Goal: Book appointment/travel/reservation

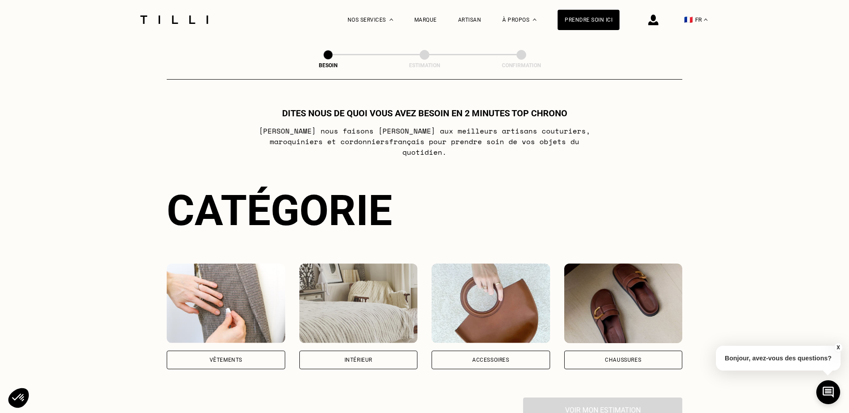
click at [241, 357] on div "Vêtements" at bounding box center [226, 359] width 33 height 5
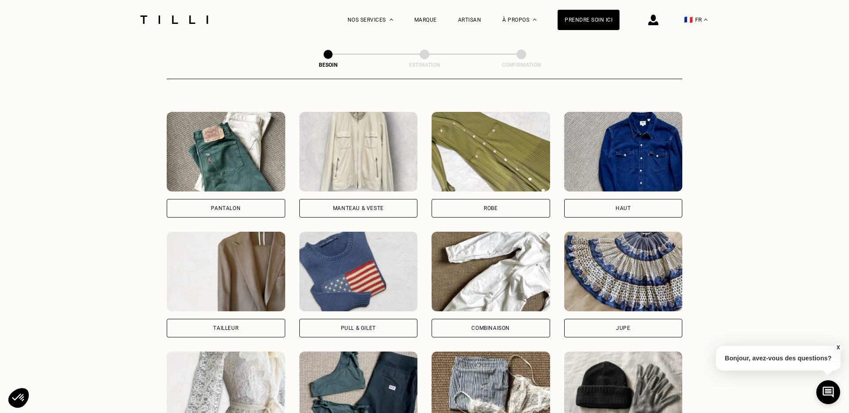
scroll to position [388, 0]
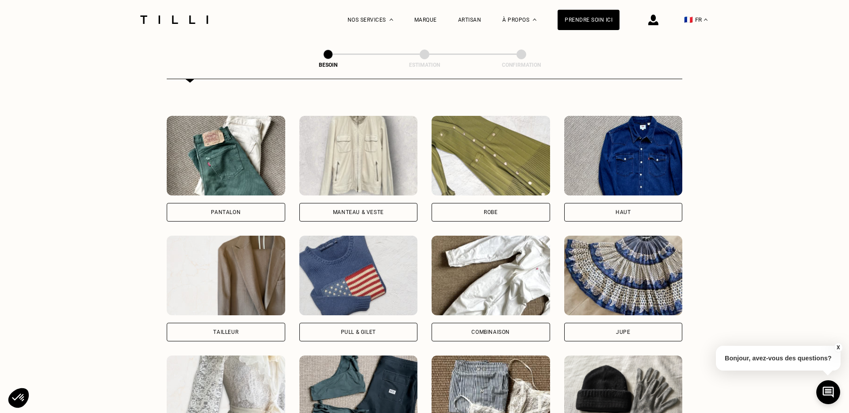
click at [228, 210] on div "Pantalon" at bounding box center [226, 212] width 30 height 5
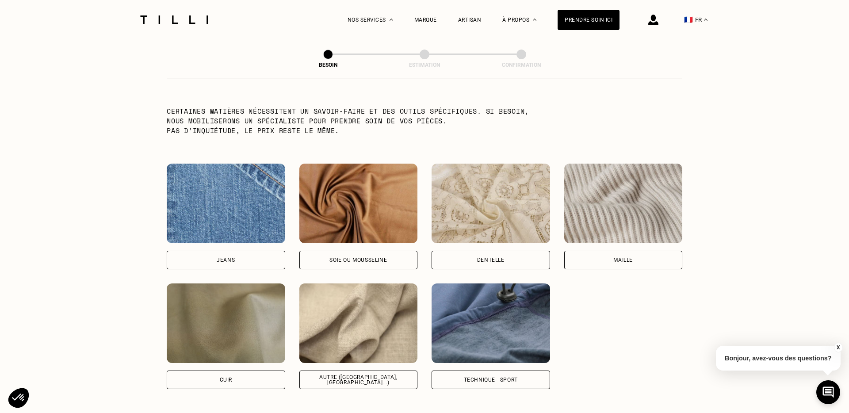
scroll to position [881, 0]
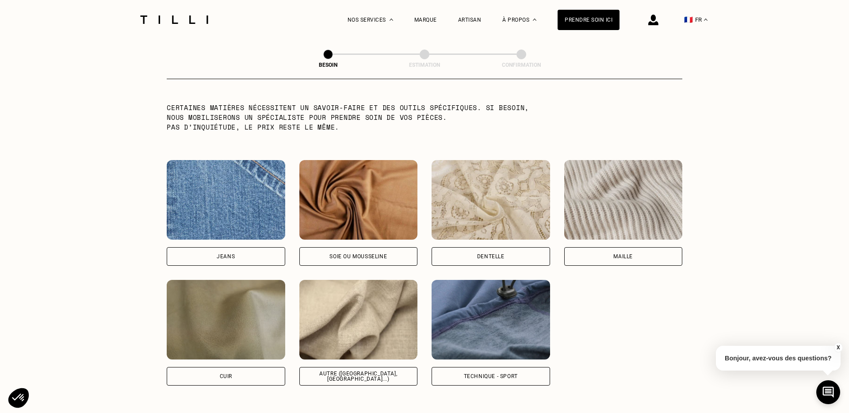
click at [375, 254] on div "Soie ou mousseline" at bounding box center [357, 256] width 57 height 5
select select "FR"
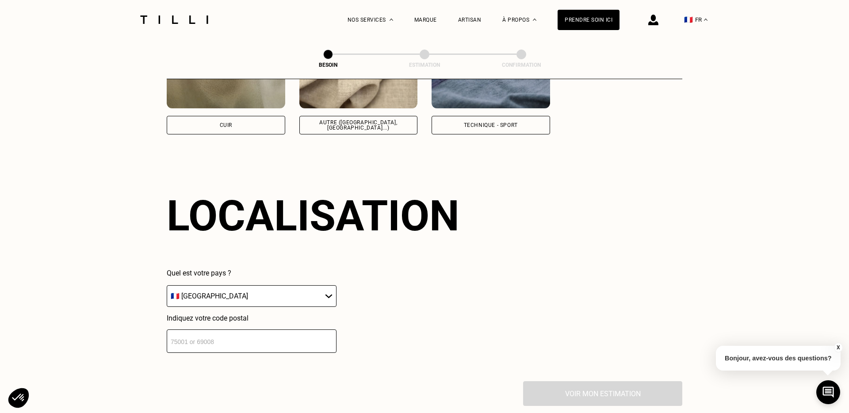
scroll to position [1185, 0]
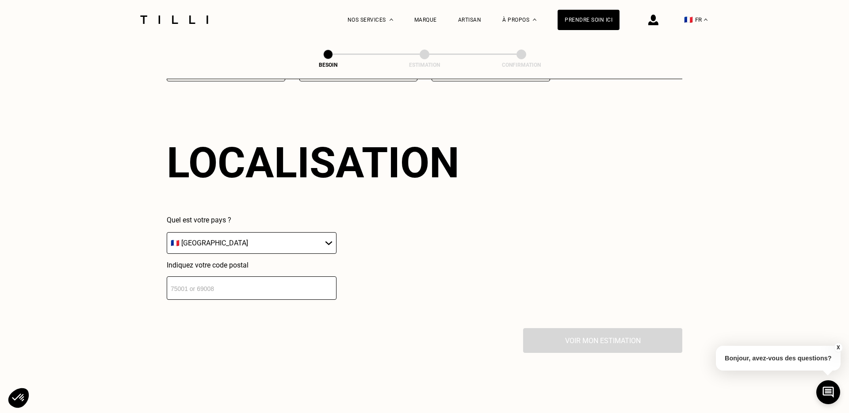
click at [246, 281] on input "number" at bounding box center [252, 287] width 170 height 23
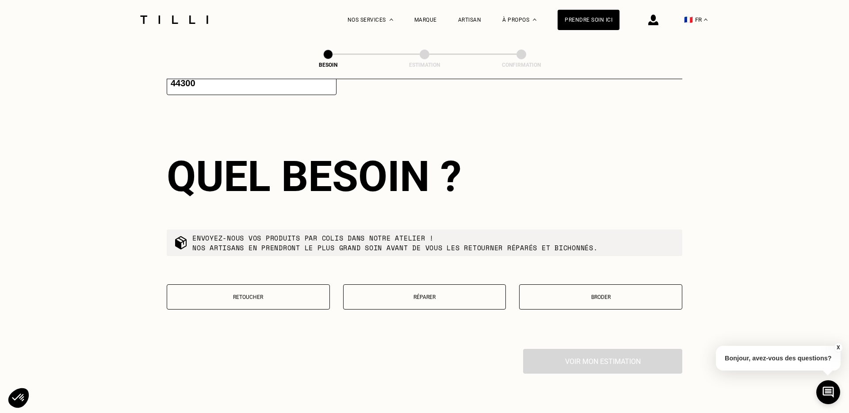
scroll to position [1404, 0]
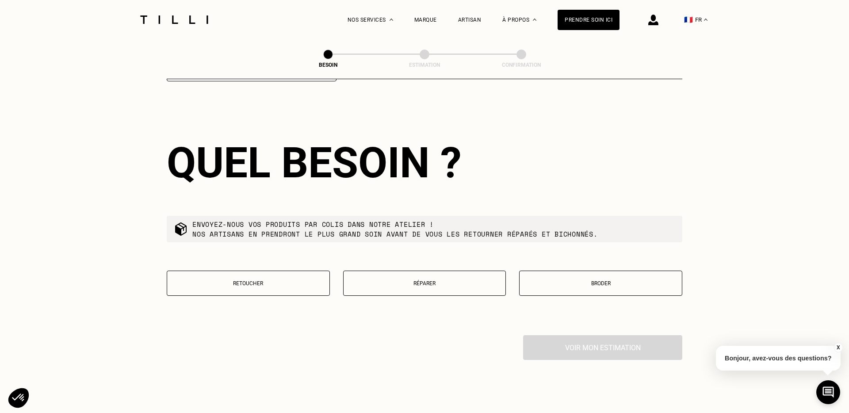
type input "44300"
click at [285, 280] on p "Retoucher" at bounding box center [248, 283] width 153 height 6
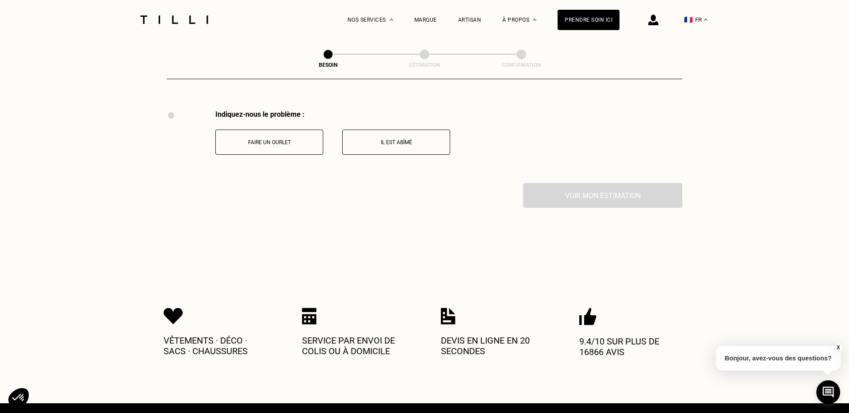
scroll to position [1629, 0]
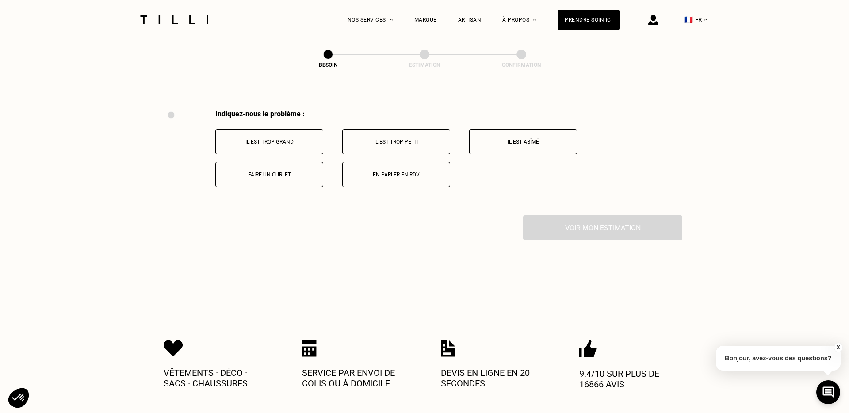
click at [382, 139] on p "Il est trop petit" at bounding box center [396, 142] width 98 height 6
click at [529, 134] on button "À la ceinture" at bounding box center [523, 141] width 108 height 25
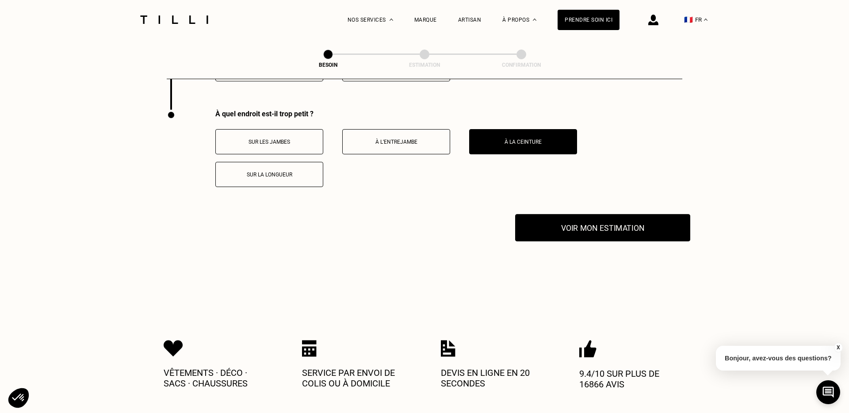
click at [603, 215] on button "Voir mon estimation" at bounding box center [602, 227] width 175 height 27
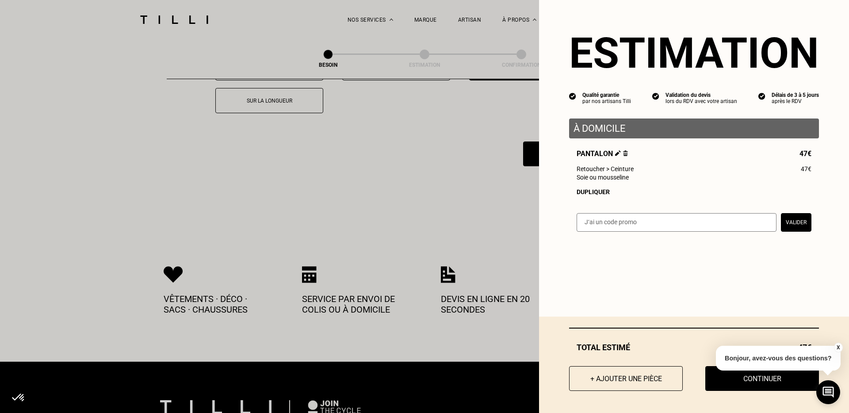
scroll to position [1811, 0]
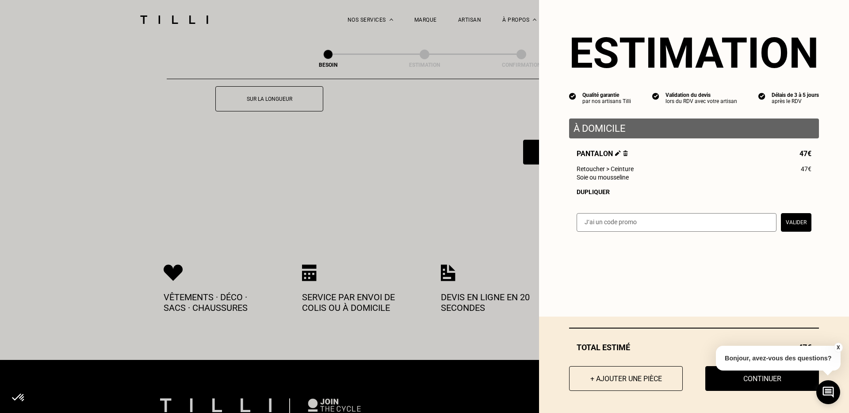
click at [835, 348] on button "X" at bounding box center [838, 348] width 9 height 10
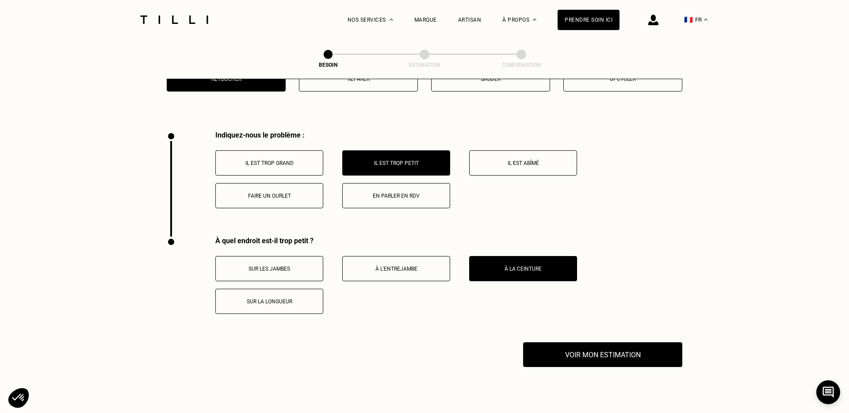
scroll to position [1609, 0]
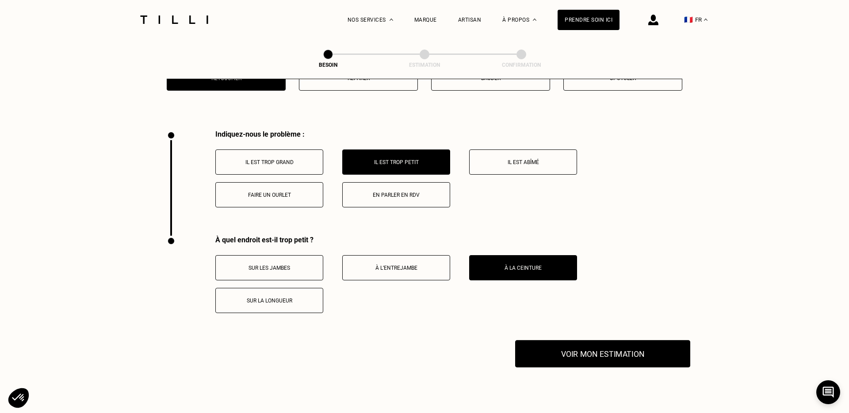
click at [622, 347] on button "Voir mon estimation" at bounding box center [602, 353] width 175 height 27
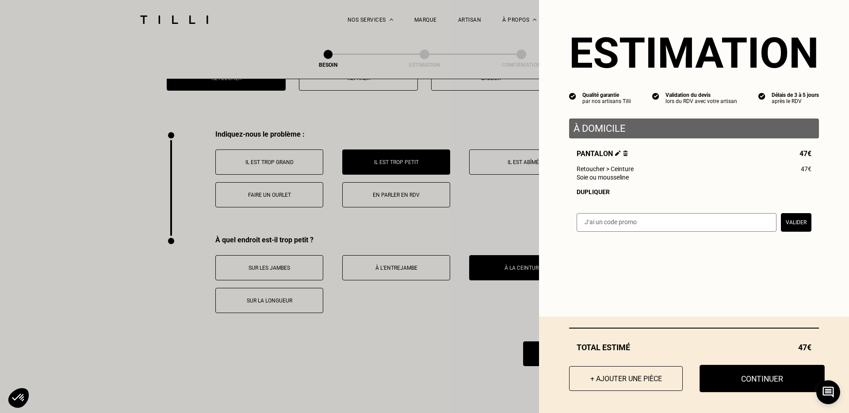
click at [769, 381] on button "Continuer" at bounding box center [762, 378] width 125 height 27
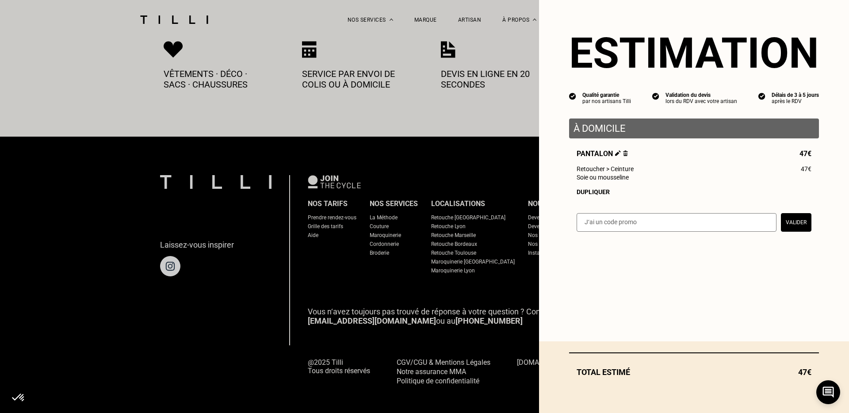
select select "FR"
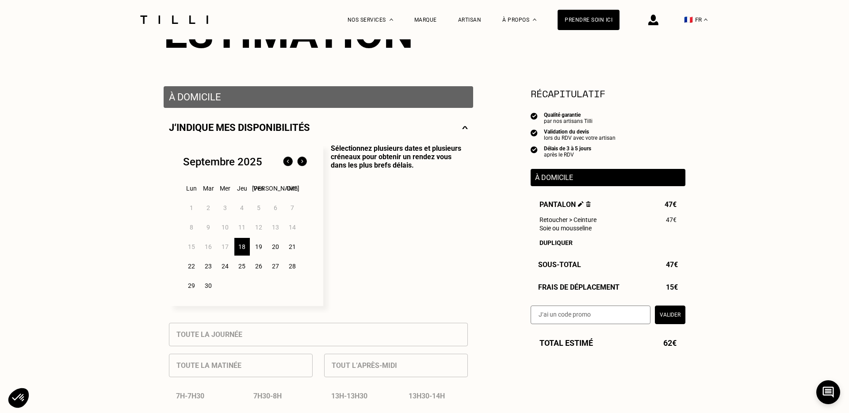
scroll to position [128, 0]
click at [262, 245] on div "19" at bounding box center [258, 246] width 15 height 18
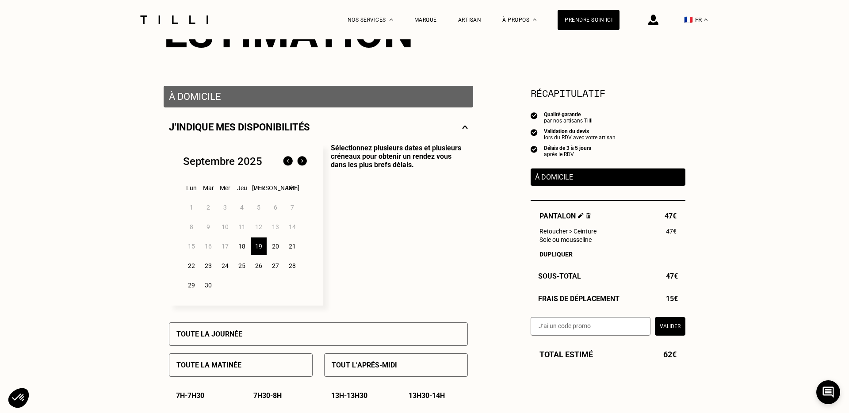
click at [242, 246] on div "18" at bounding box center [241, 246] width 15 height 18
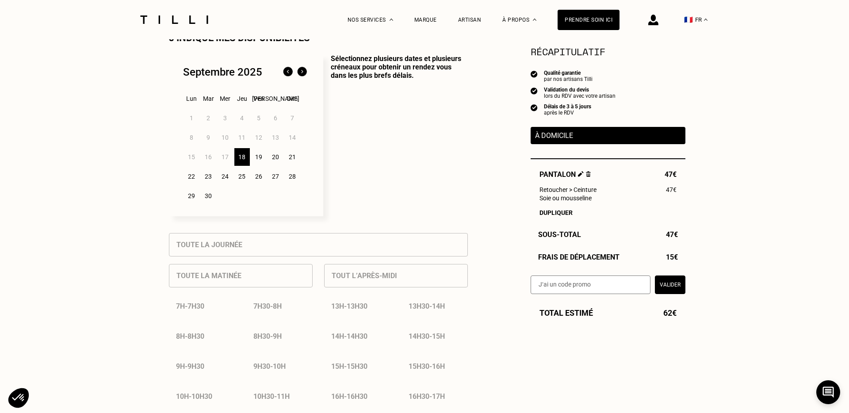
scroll to position [222, 0]
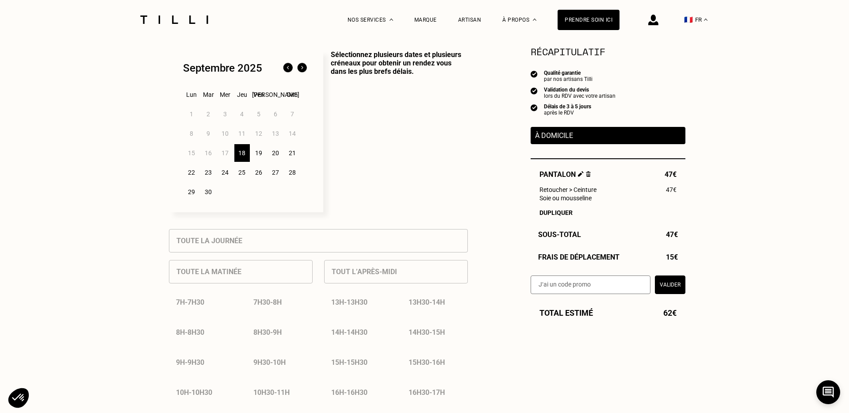
click at [256, 153] on div "19" at bounding box center [258, 153] width 15 height 18
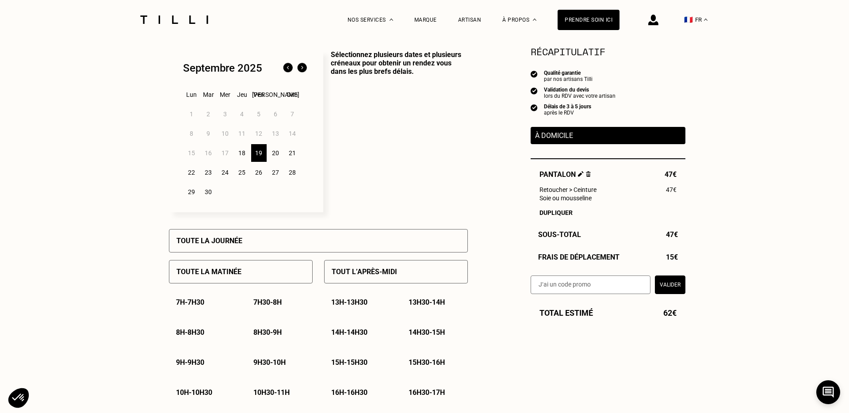
click at [276, 153] on div "20" at bounding box center [275, 153] width 15 height 18
click at [262, 153] on div "19" at bounding box center [258, 153] width 15 height 18
click at [246, 153] on div "18" at bounding box center [241, 153] width 15 height 18
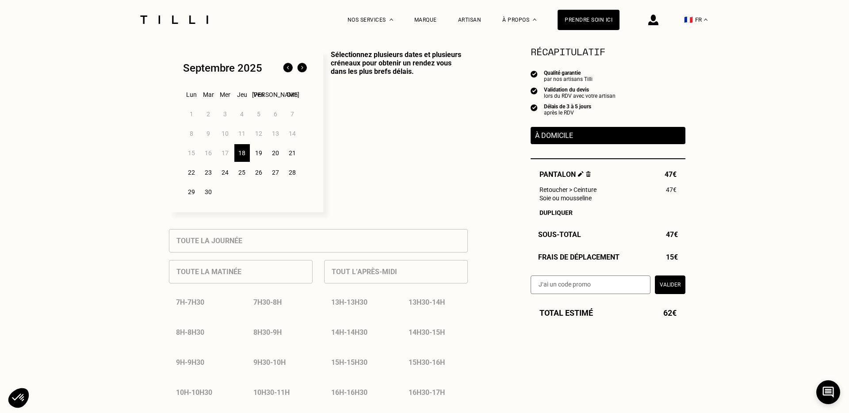
click at [258, 153] on div "19" at bounding box center [258, 153] width 15 height 18
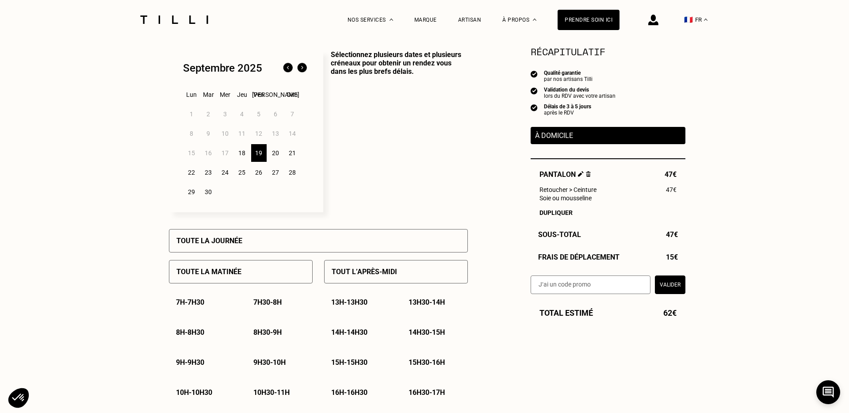
click at [243, 153] on div "18" at bounding box center [241, 153] width 15 height 18
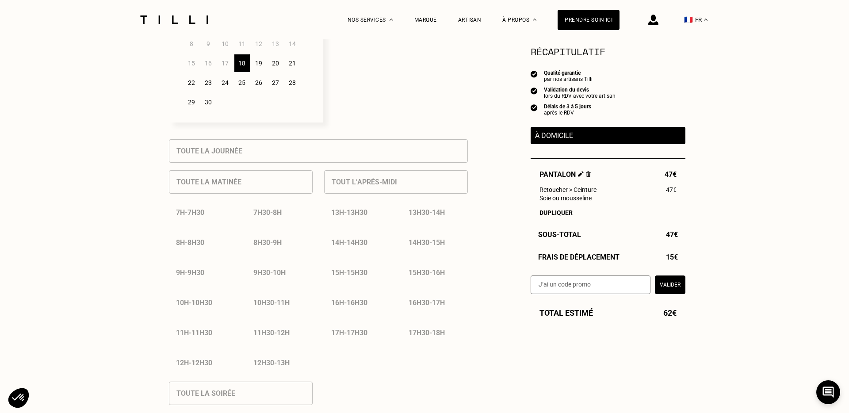
scroll to position [310, 0]
click at [257, 61] on div "19" at bounding box center [258, 64] width 15 height 18
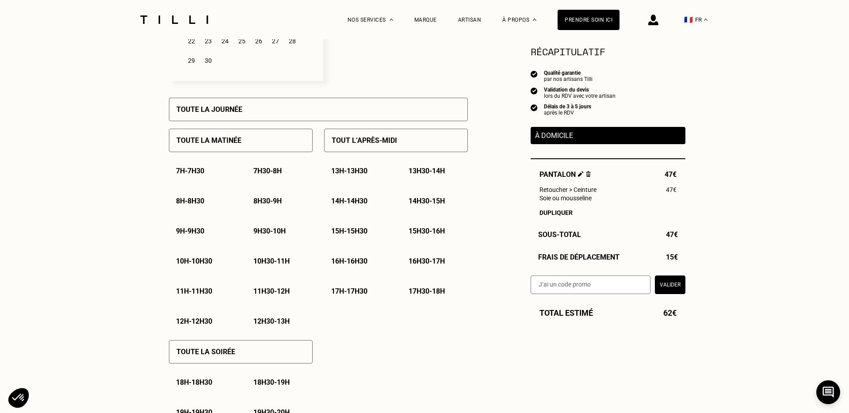
scroll to position [362, 0]
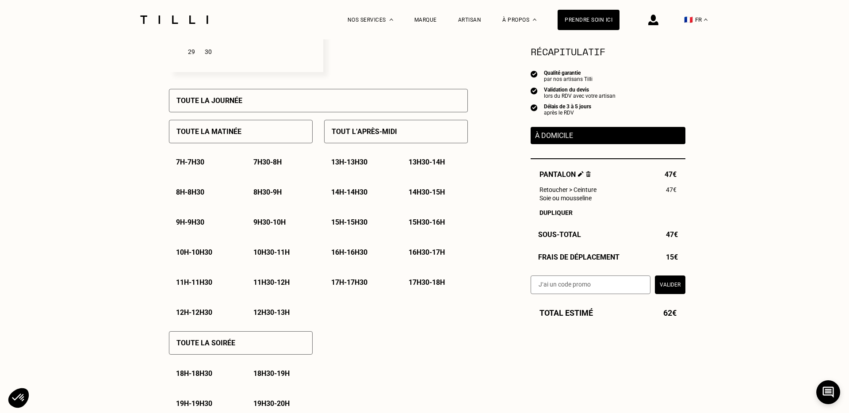
click at [283, 130] on div "Toute la matinée" at bounding box center [241, 131] width 144 height 23
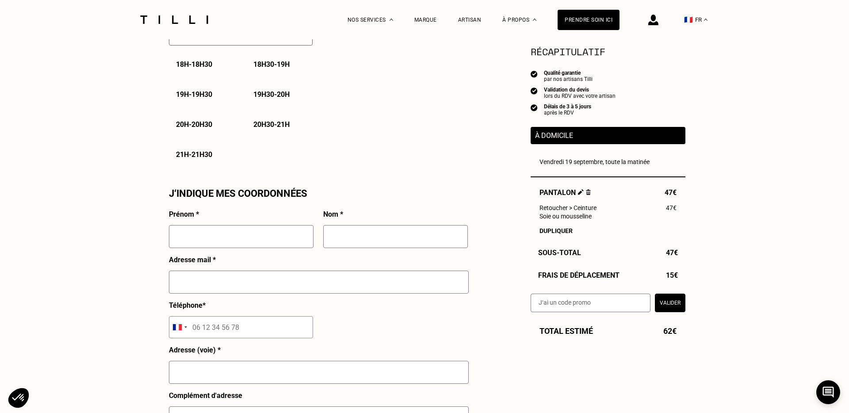
scroll to position [670, 0]
